Goal: Transaction & Acquisition: Purchase product/service

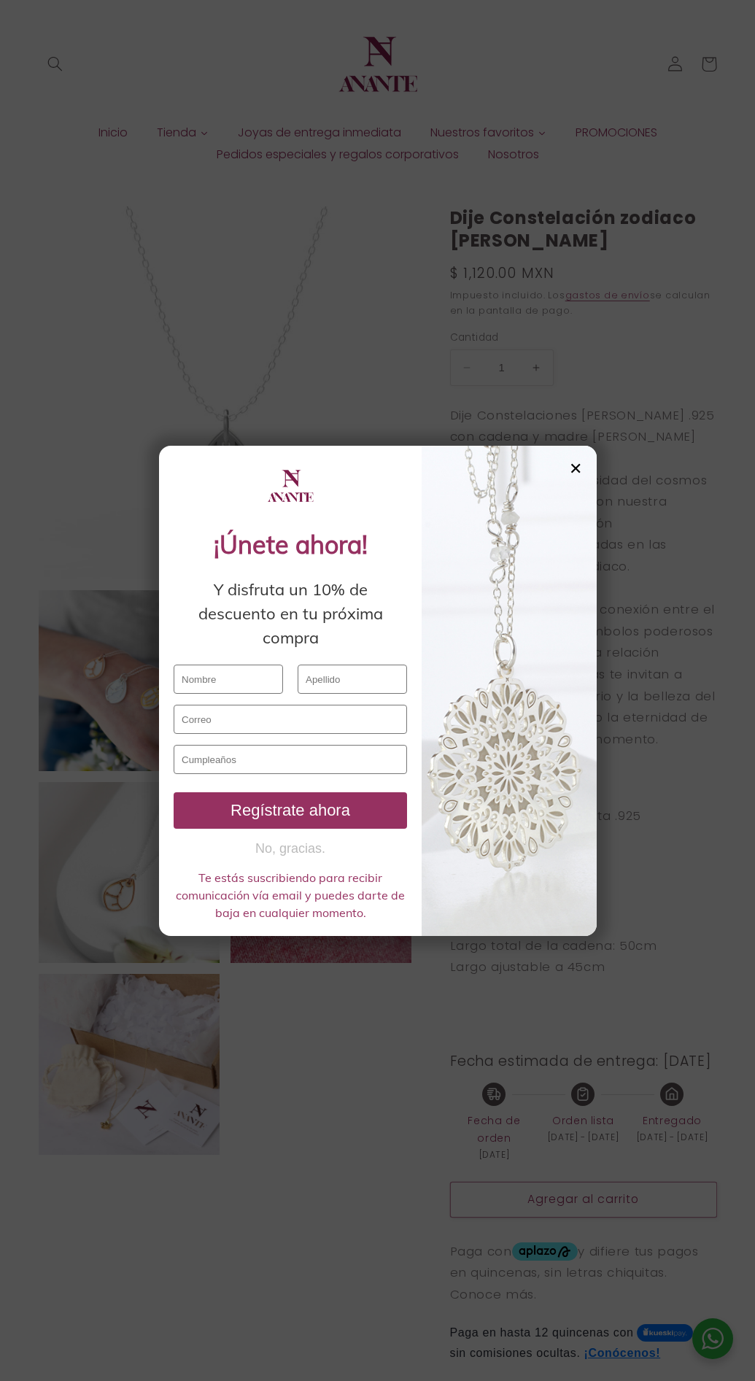
select select "{"isForProduct":true,"id":45146776371354,"title":"Plata","available":true,"pric…"
select select "{"isForProduct":false,"id":45146790363290,"title":"Plata","available":true,"pri…"
